Goal: Check status: Check status

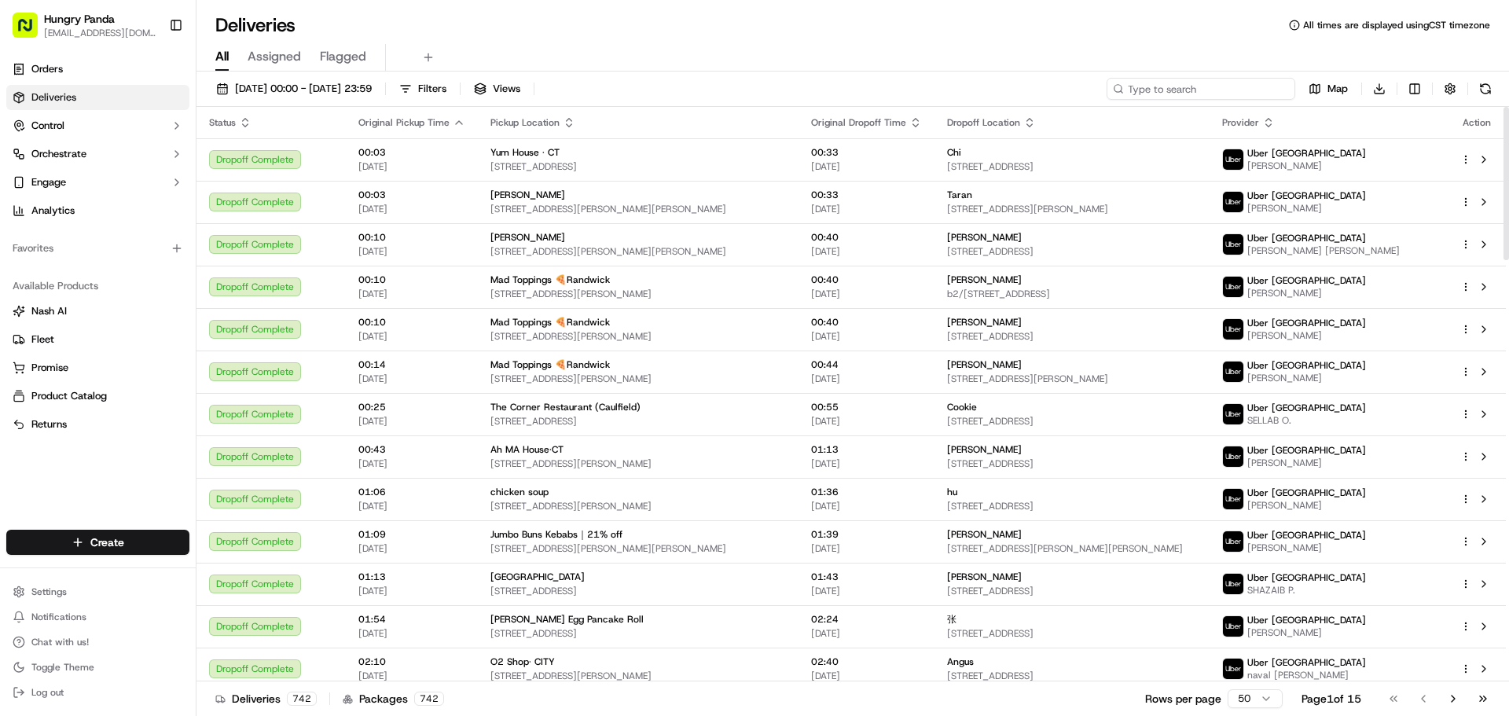
click at [1218, 93] on input at bounding box center [1201, 89] width 189 height 22
paste input "5694490917054752851239"
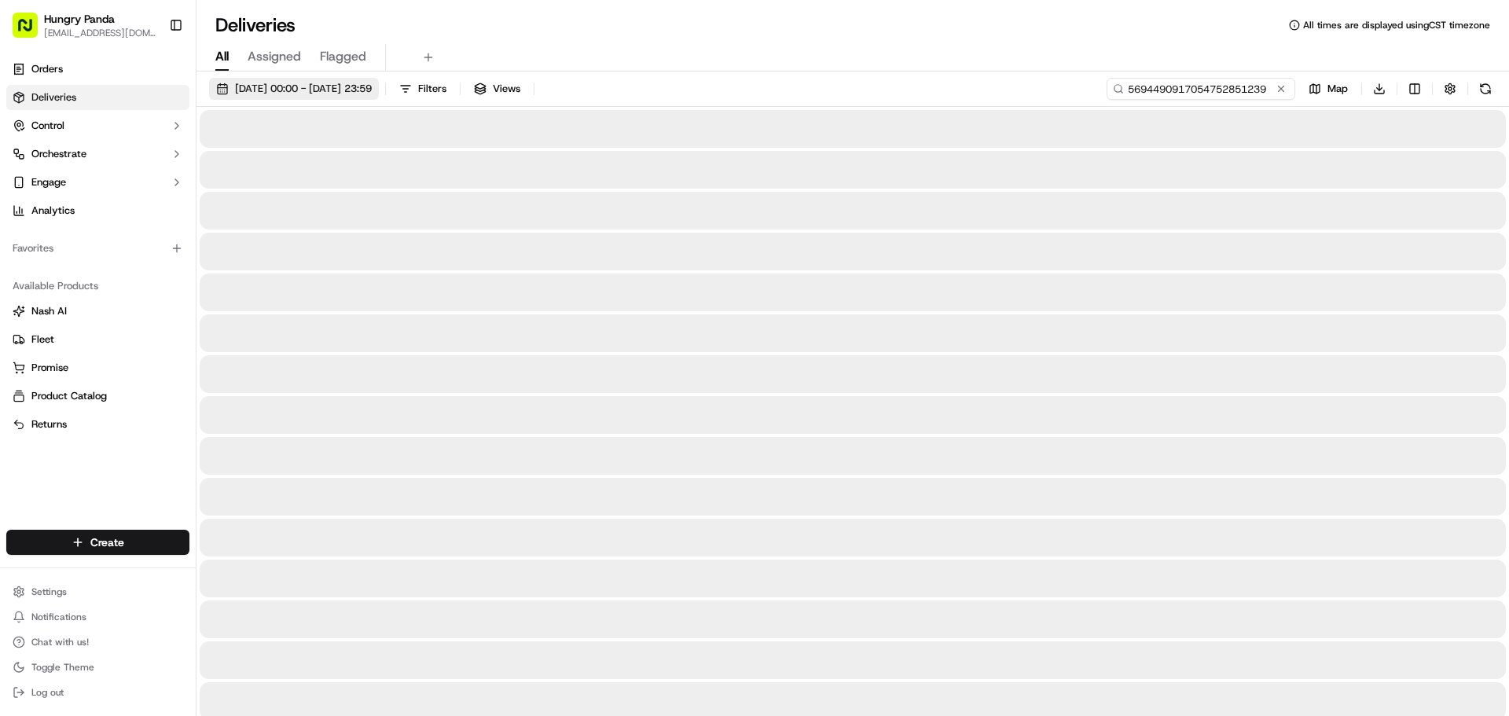
type input "5694490917054752851239"
click at [282, 82] on span "[DATE] 00:00 - [DATE] 23:59" at bounding box center [303, 89] width 137 height 14
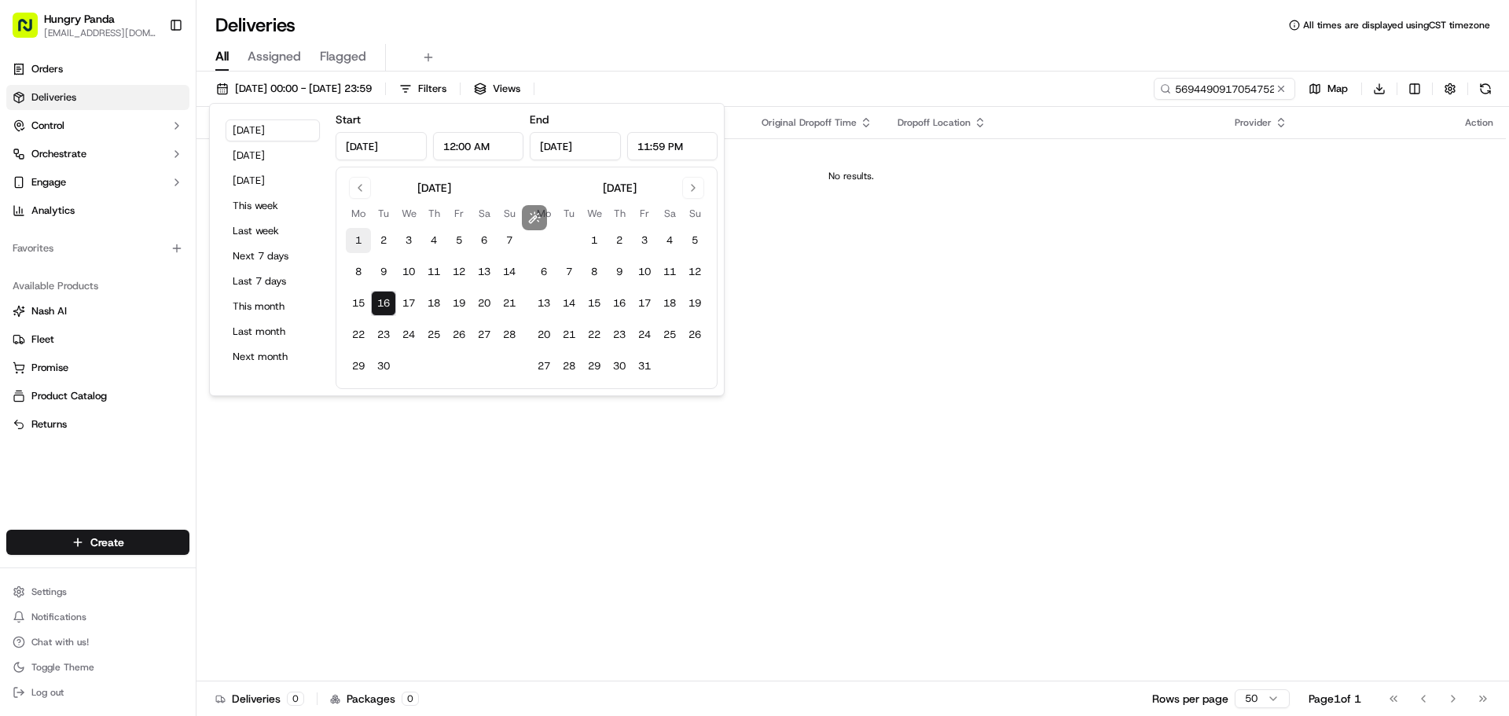
click at [358, 241] on button "1" at bounding box center [358, 240] width 25 height 25
type input "[DATE]"
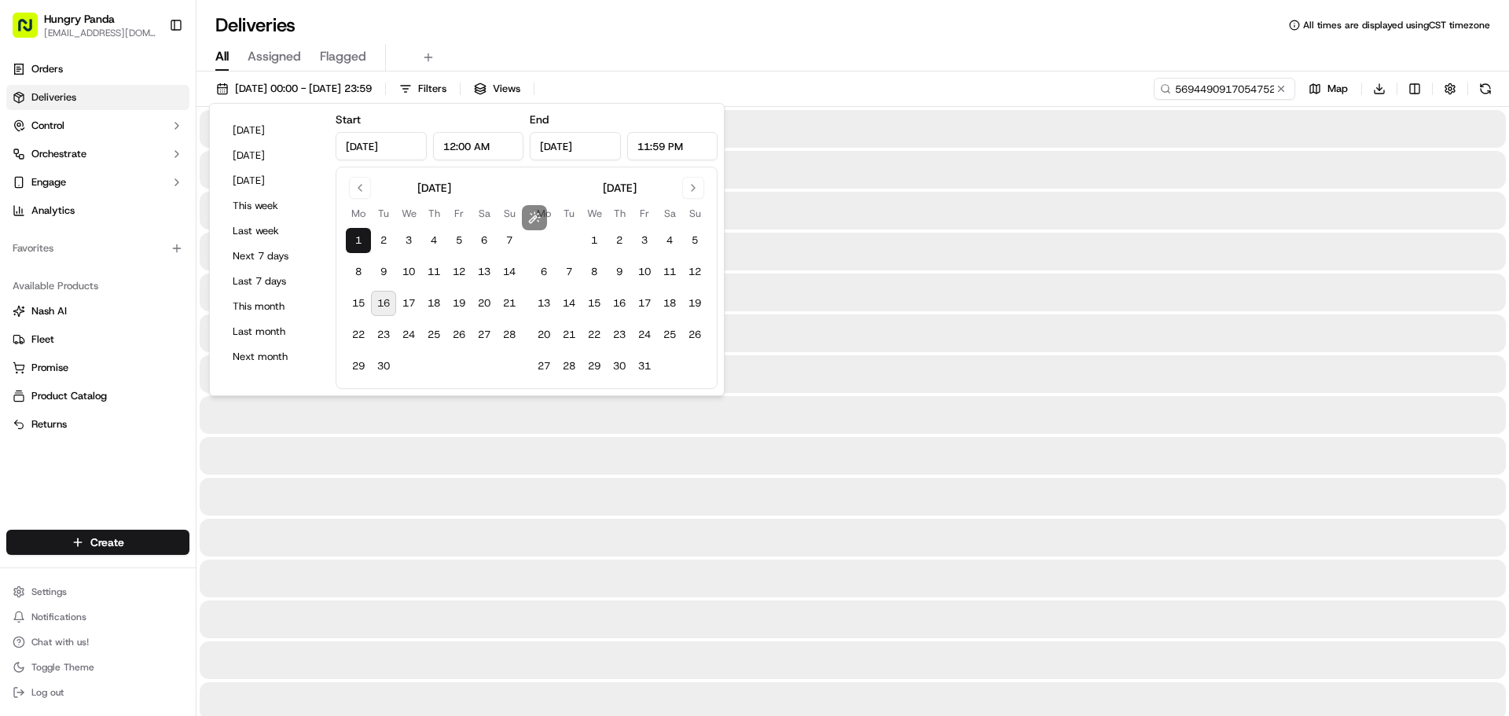
click at [382, 304] on button "16" at bounding box center [383, 303] width 25 height 25
type input "[DATE]"
click at [899, 55] on div "All Assigned Flagged" at bounding box center [853, 58] width 1313 height 28
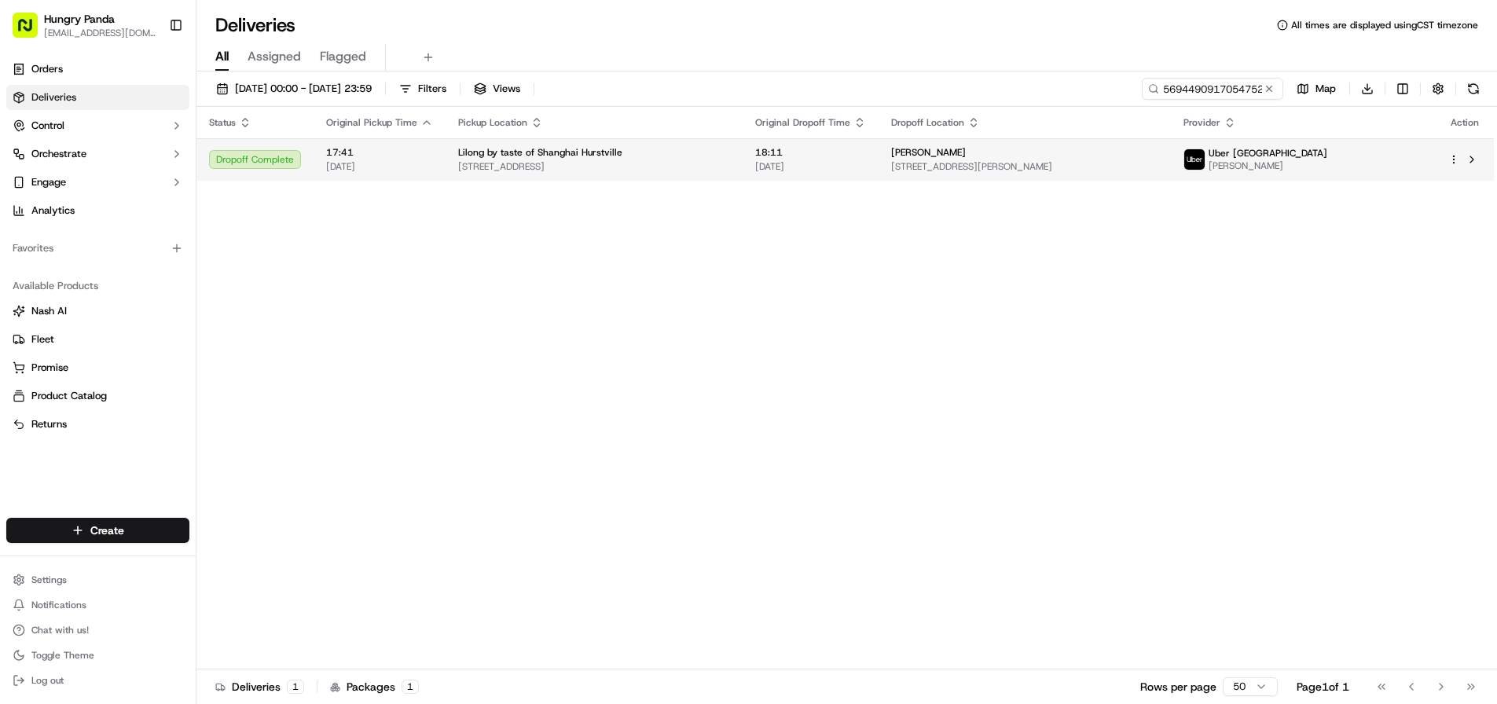
click at [1159, 163] on span "[STREET_ADDRESS][PERSON_NAME]" at bounding box center [1024, 166] width 267 height 13
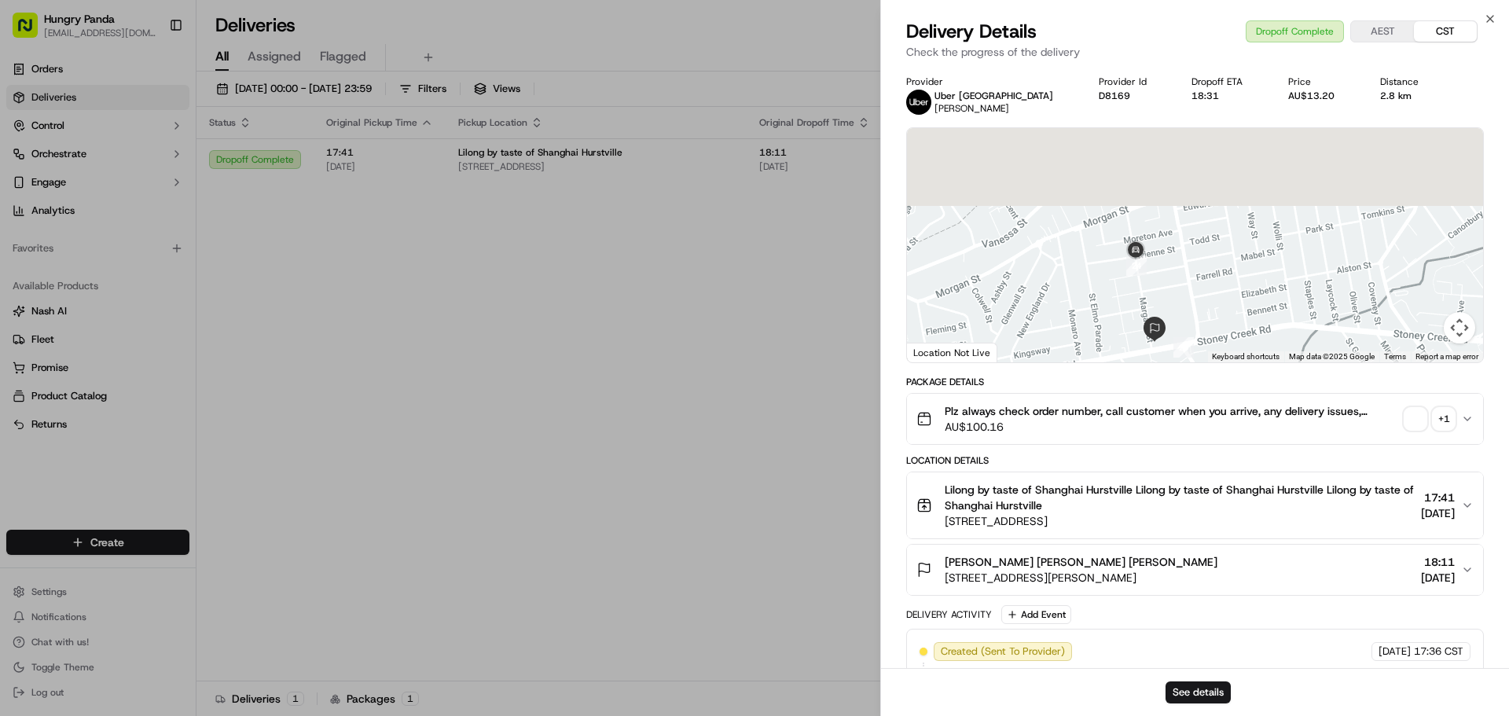
drag, startPoint x: 1093, startPoint y: 285, endPoint x: 1094, endPoint y: 311, distance: 26.7
click at [1094, 311] on div at bounding box center [1195, 245] width 576 height 234
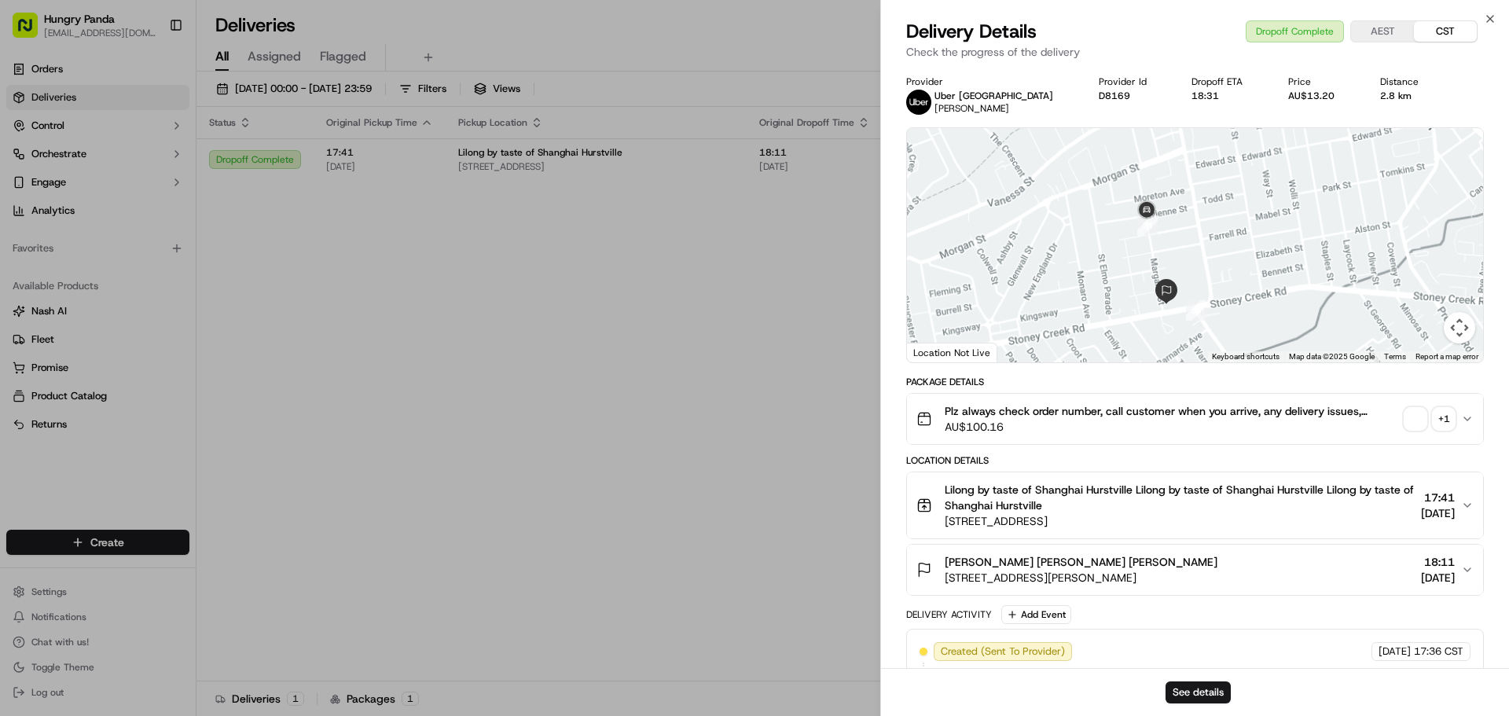
drag, startPoint x: 1221, startPoint y: 283, endPoint x: 1197, endPoint y: 236, distance: 52.7
click at [1197, 236] on div at bounding box center [1195, 245] width 576 height 234
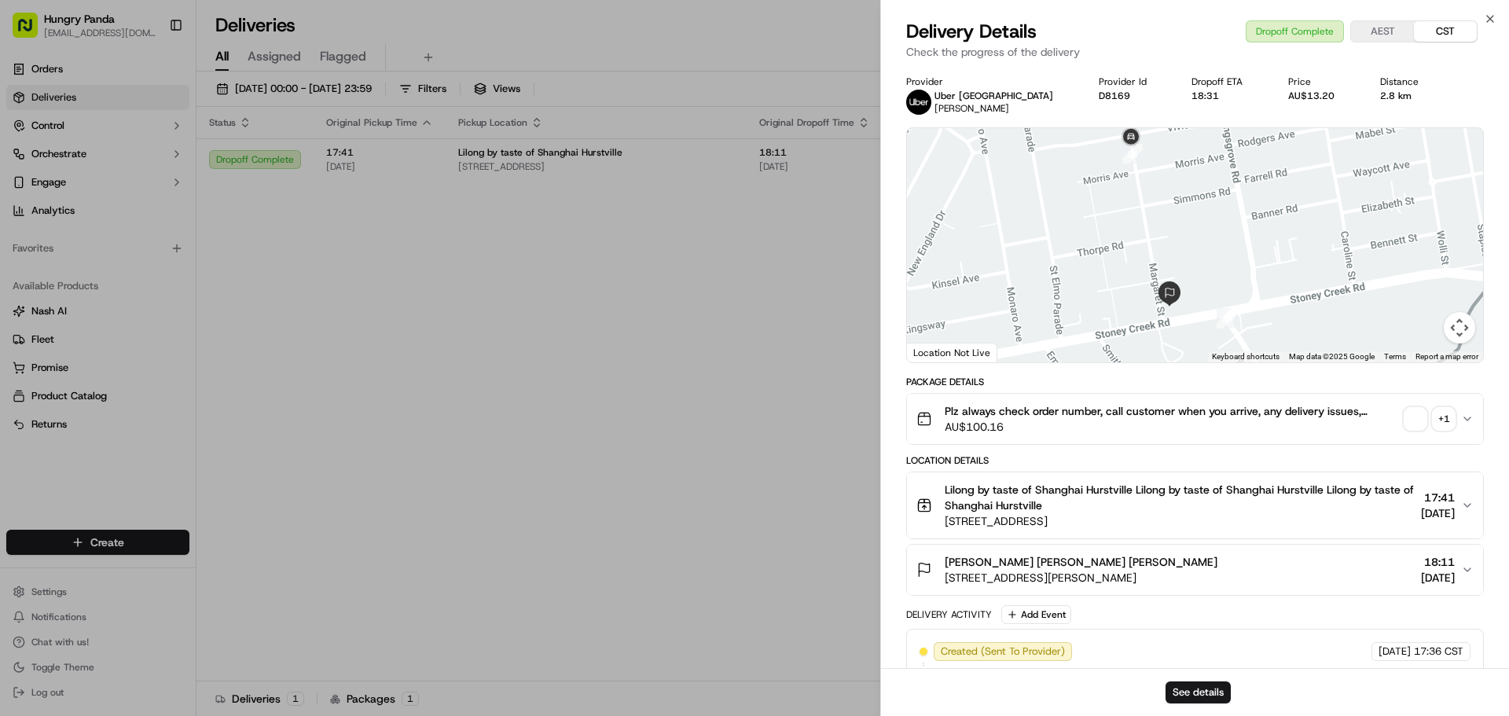
click at [1441, 420] on div "+ 1" at bounding box center [1444, 419] width 22 height 22
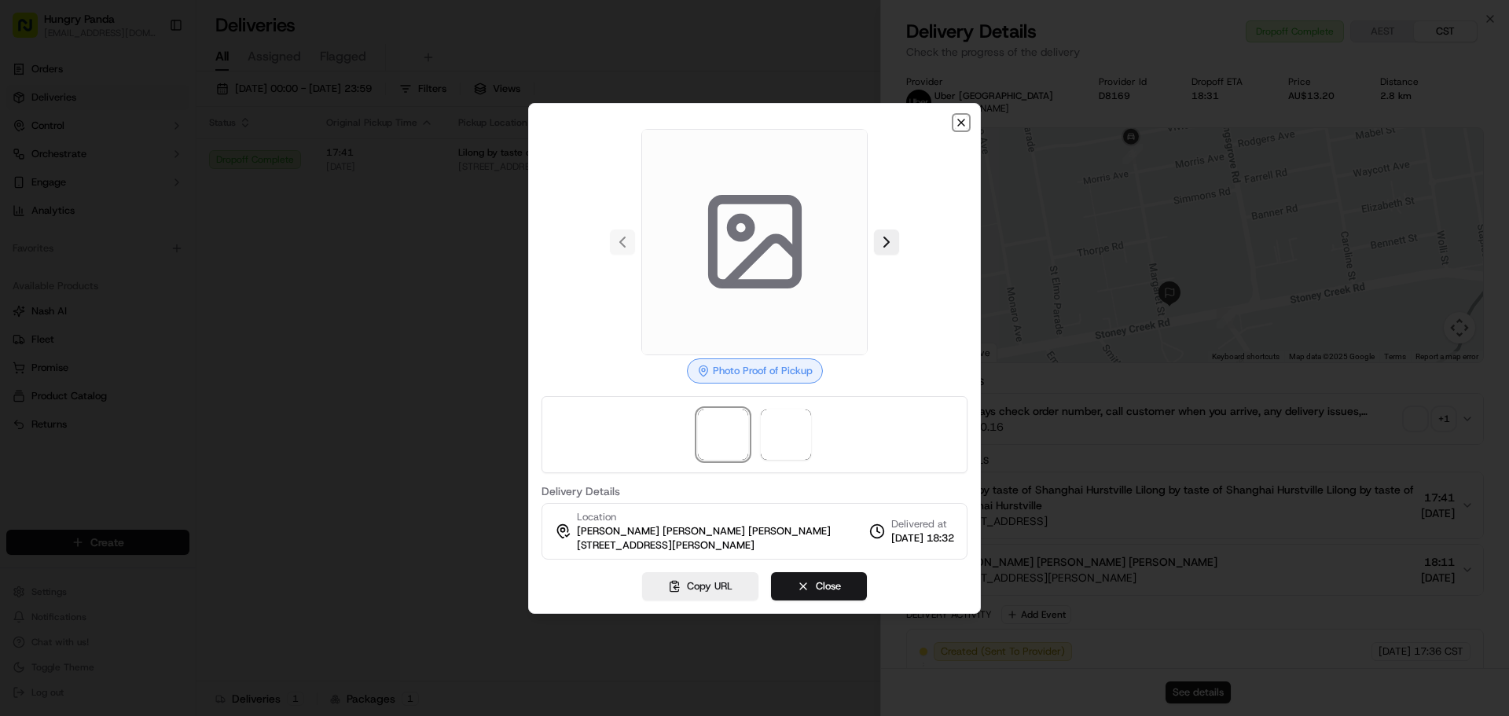
click at [963, 121] on icon "button" at bounding box center [961, 122] width 6 height 6
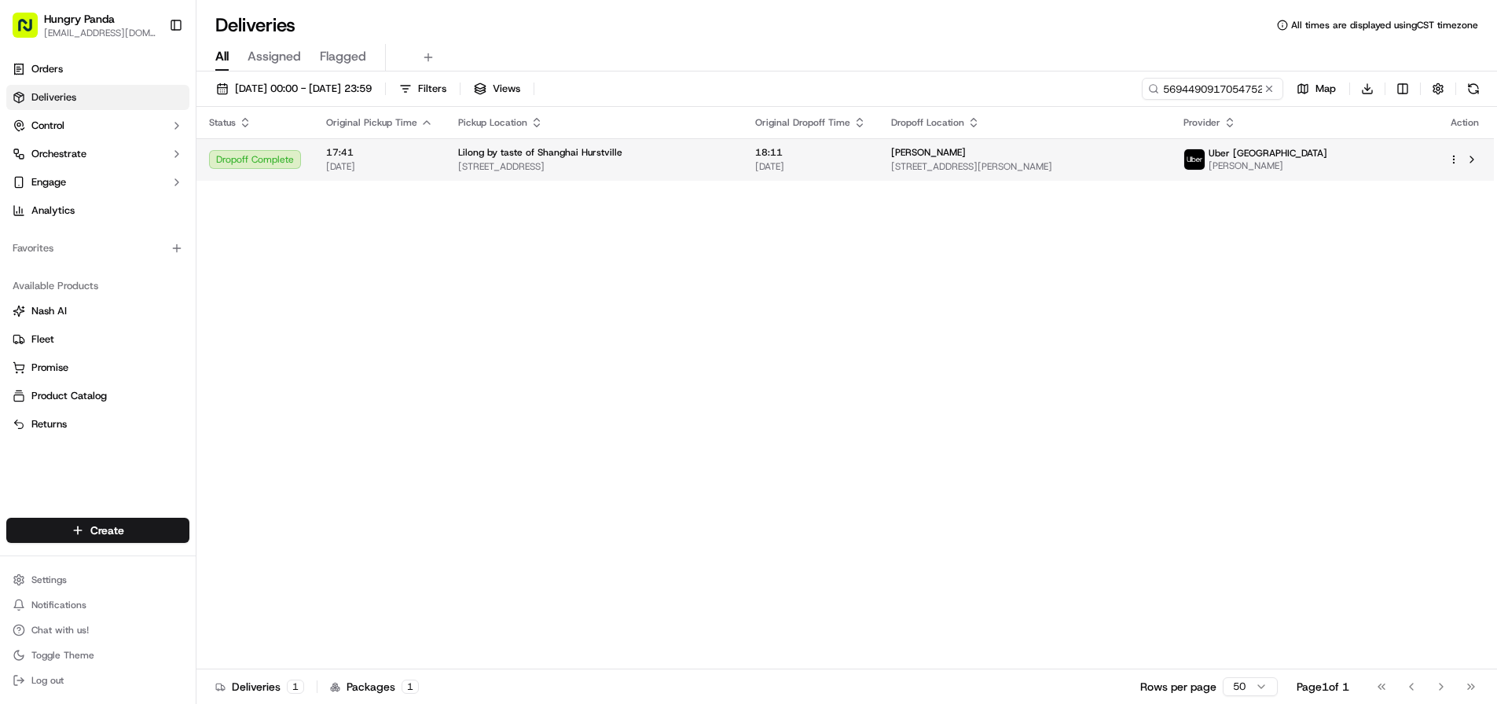
click at [730, 160] on div "Lilong by taste of Shanghai Hurstville [STREET_ADDRESS]" at bounding box center [594, 159] width 272 height 27
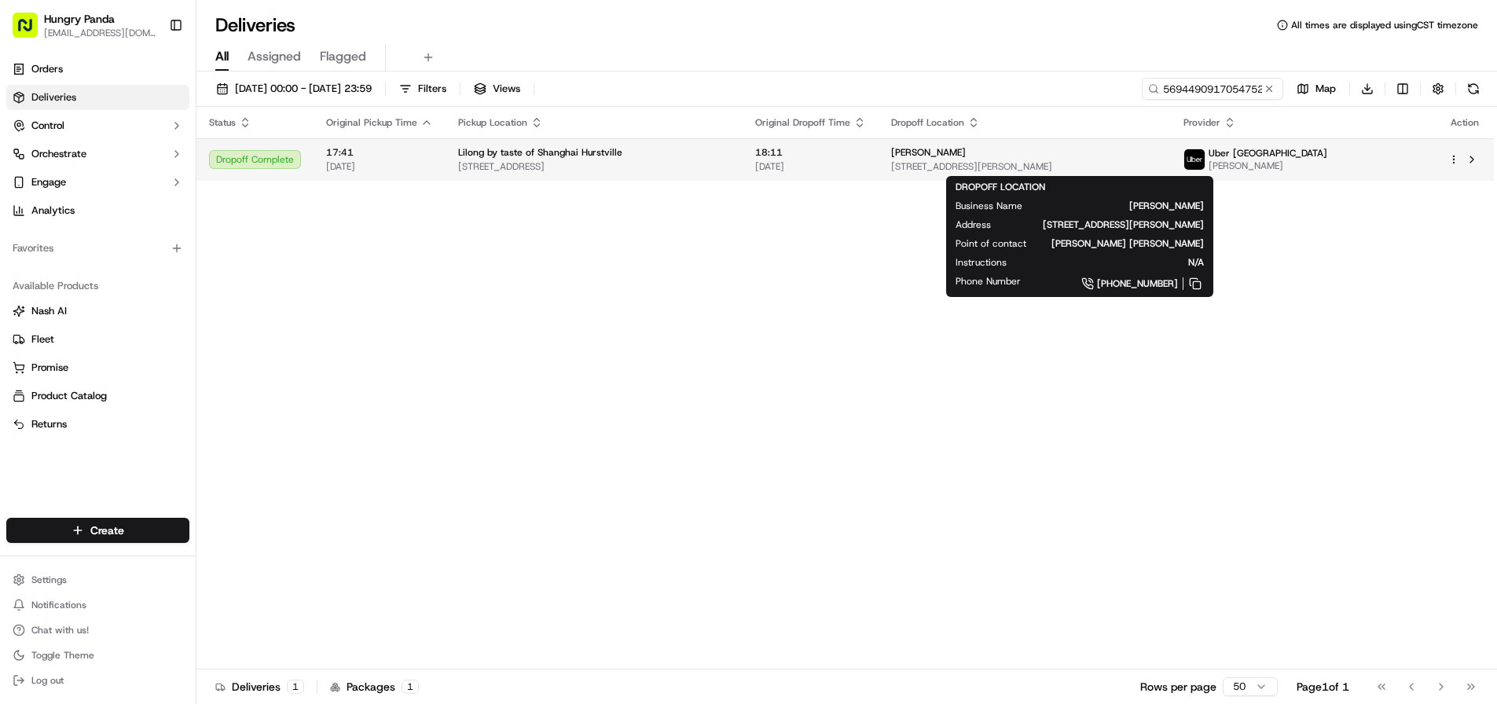
click at [1159, 163] on span "[STREET_ADDRESS][PERSON_NAME]" at bounding box center [1024, 166] width 267 height 13
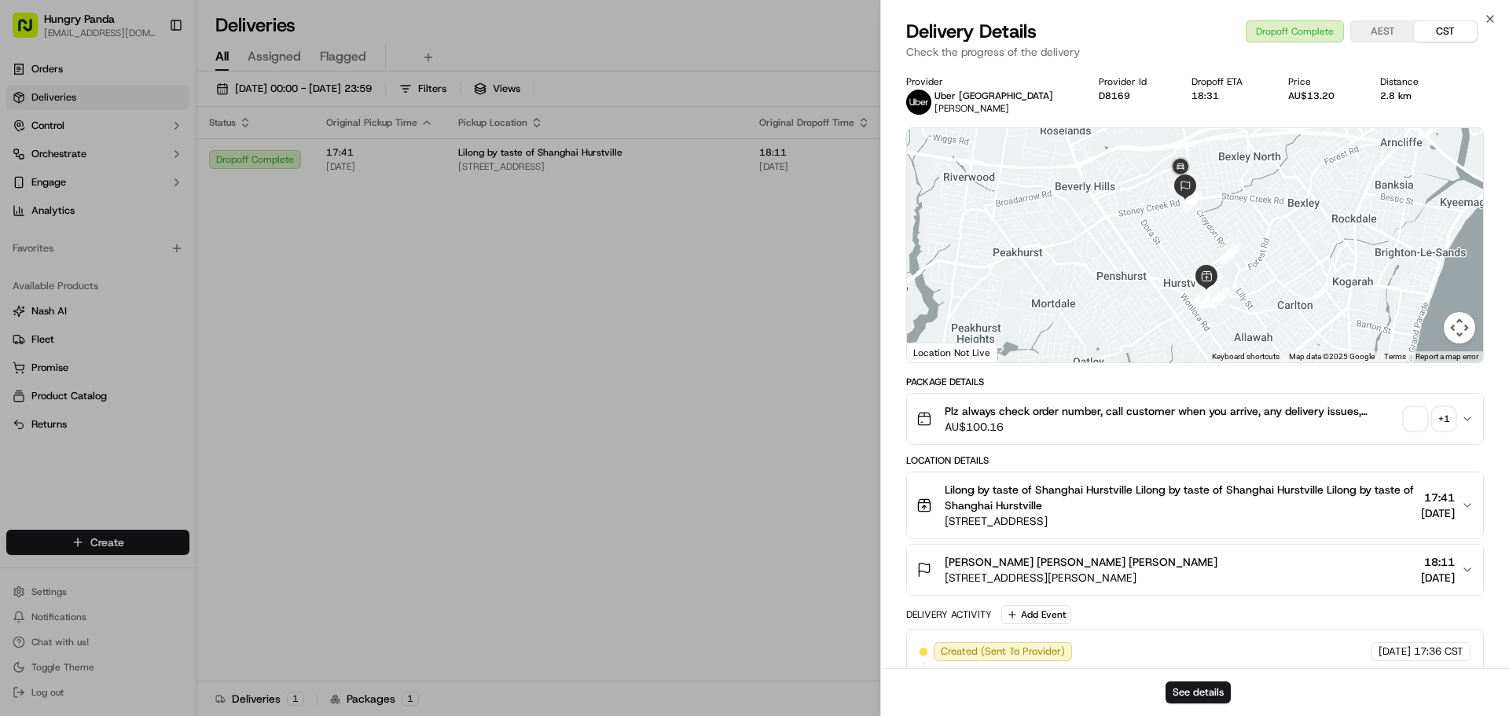
click at [1431, 421] on button "+ 1" at bounding box center [1430, 419] width 50 height 22
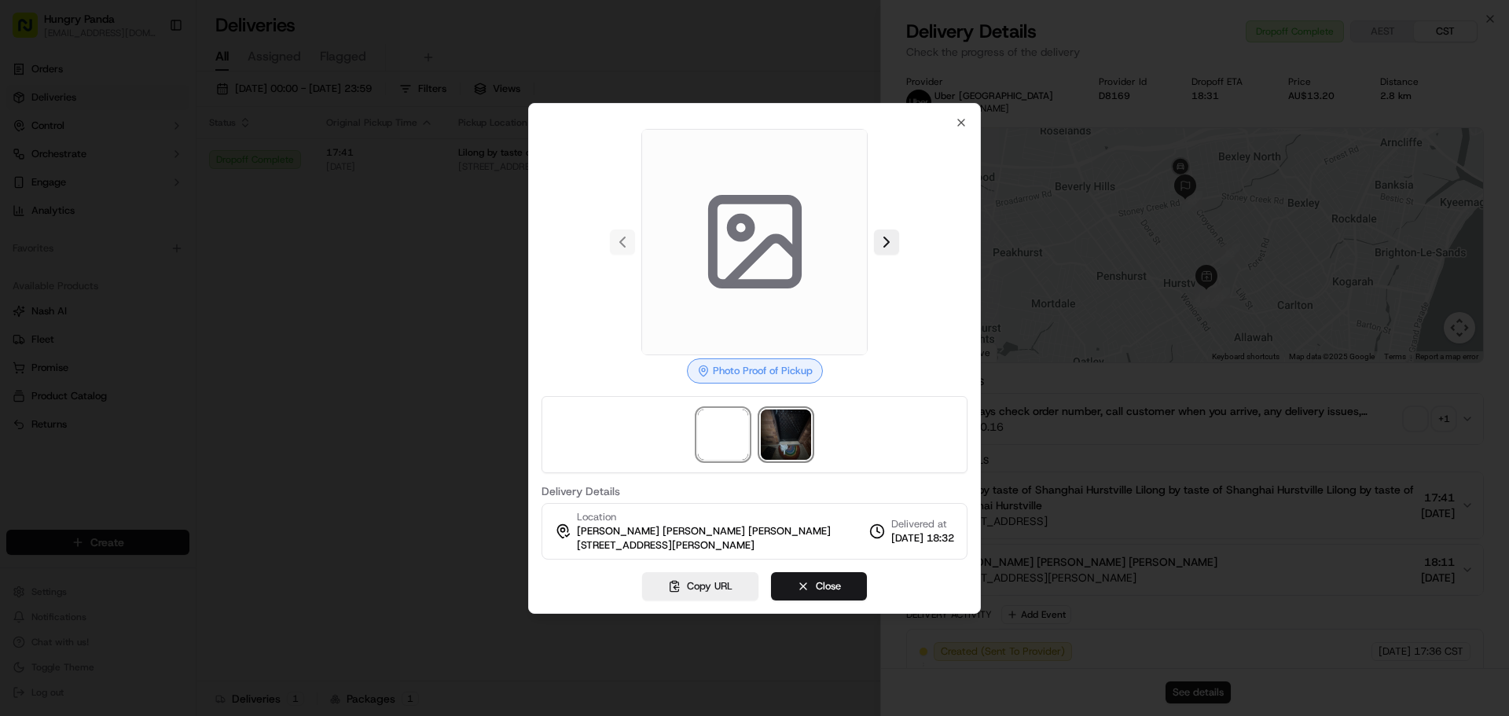
click at [784, 432] on img at bounding box center [786, 435] width 50 height 50
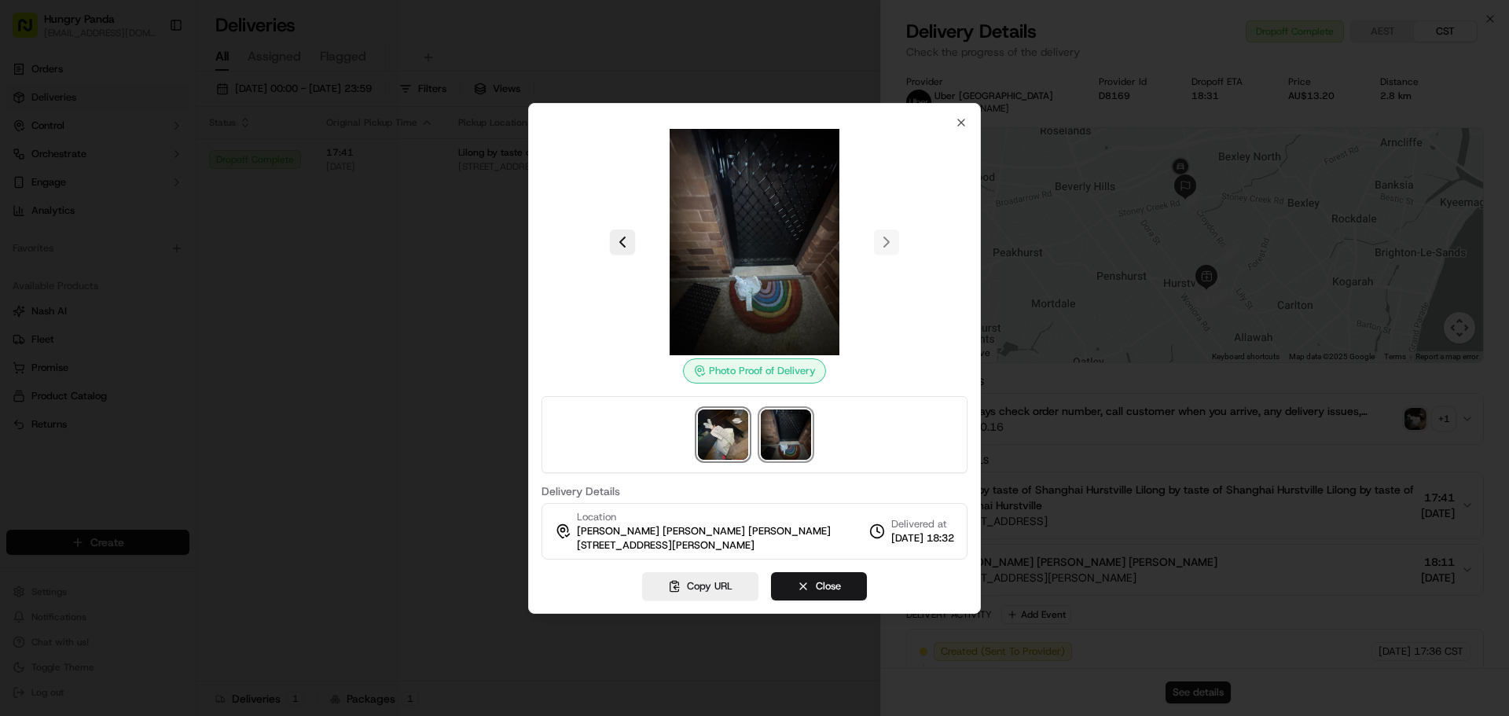
click at [730, 437] on img at bounding box center [723, 435] width 50 height 50
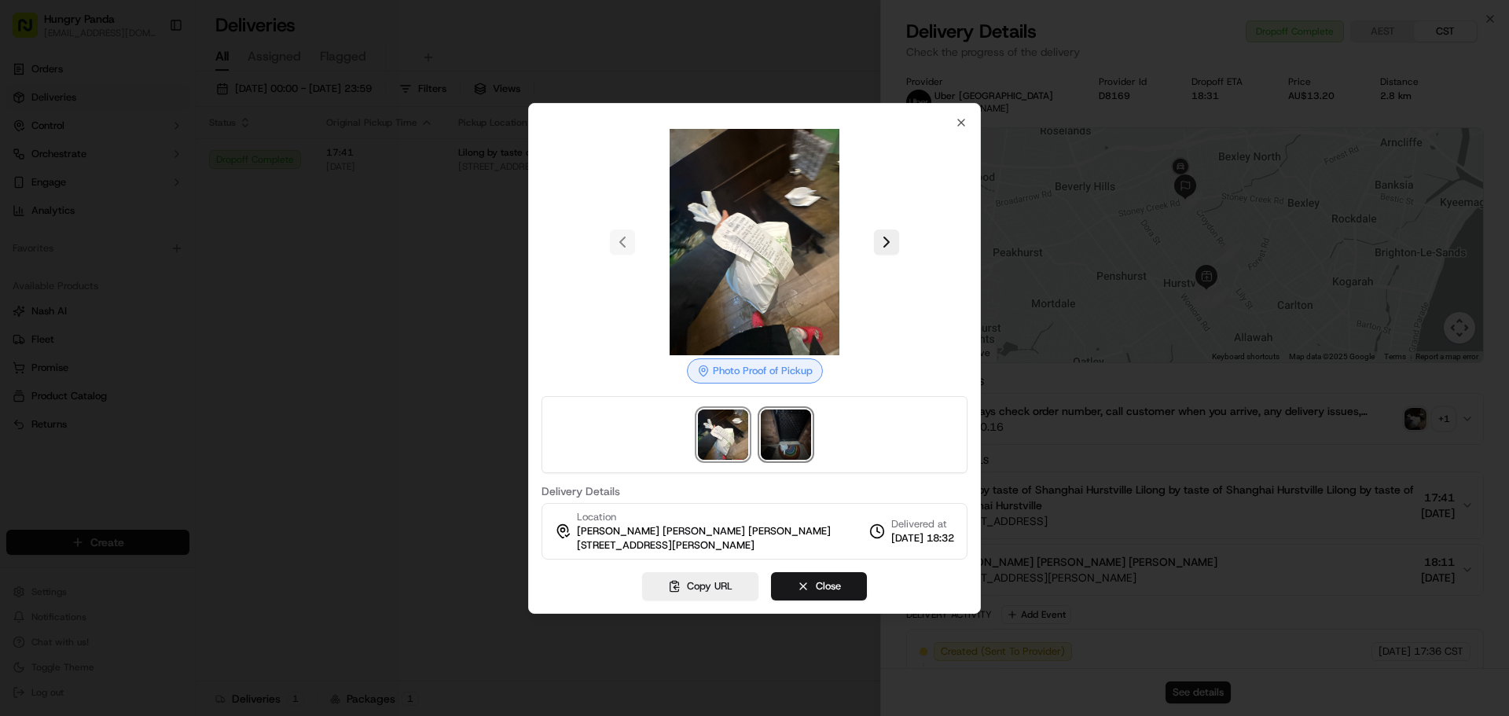
click at [777, 439] on img at bounding box center [786, 435] width 50 height 50
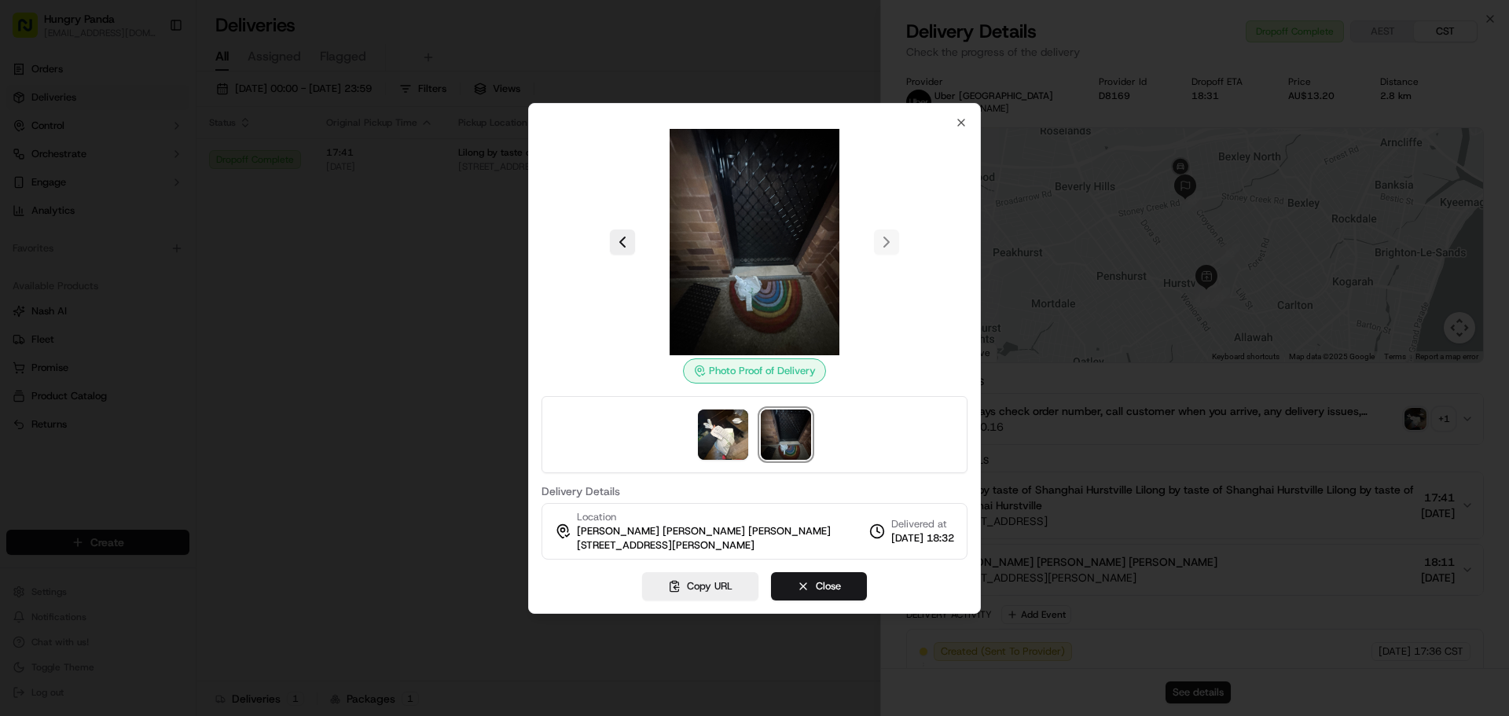
click at [970, 123] on div "Photo Proof of Delivery Delivery Details Location [PERSON_NAME] [PERSON_NAME] […" at bounding box center [754, 358] width 453 height 511
drag, startPoint x: 963, startPoint y: 121, endPoint x: 975, endPoint y: 112, distance: 15.3
click at [963, 121] on icon "button" at bounding box center [961, 122] width 6 height 6
